Goal: Obtain resource: Obtain resource

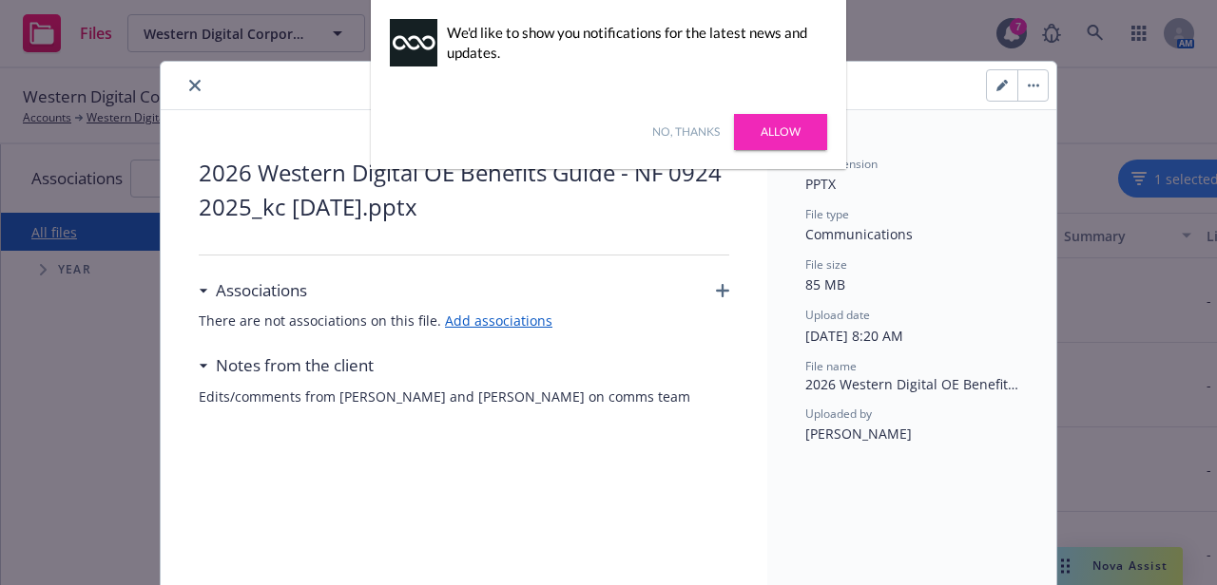
click at [674, 127] on link "No, thanks" at bounding box center [685, 132] width 67 height 17
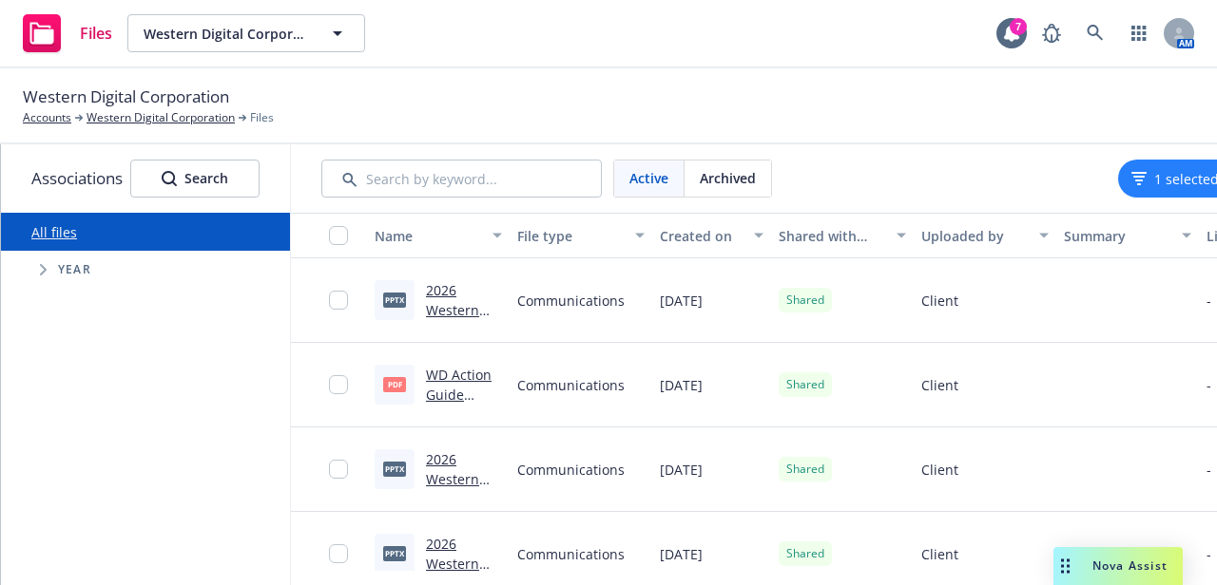
click at [437, 295] on link "2026 Western Digital OE Benefits Guide - NF 09242025_kc [DATE].pptx" at bounding box center [463, 360] width 75 height 158
